Goal: Task Accomplishment & Management: Manage account settings

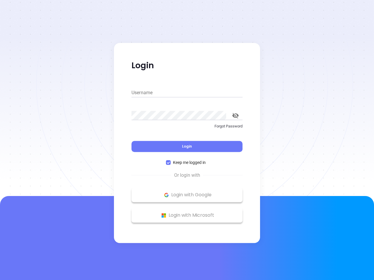
click at [187, 140] on div "Login" at bounding box center [186, 143] width 111 height 18
click at [187, 93] on input "Username" at bounding box center [186, 92] width 111 height 9
click at [235, 116] on icon "toggle password visibility" at bounding box center [235, 116] width 6 height 6
click at [187, 147] on span "Login" at bounding box center [187, 146] width 10 height 5
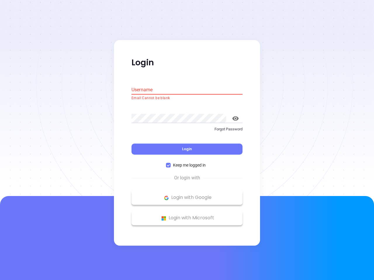
click at [187, 163] on span "Keep me logged in" at bounding box center [189, 165] width 37 height 6
click at [171, 163] on input "Keep me logged in" at bounding box center [168, 165] width 5 height 5
checkbox input "false"
click at [187, 195] on p "Login with Google" at bounding box center [186, 198] width 105 height 9
click at [187, 216] on p "Login with Microsoft" at bounding box center [186, 218] width 105 height 9
